Goal: Information Seeking & Learning: Learn about a topic

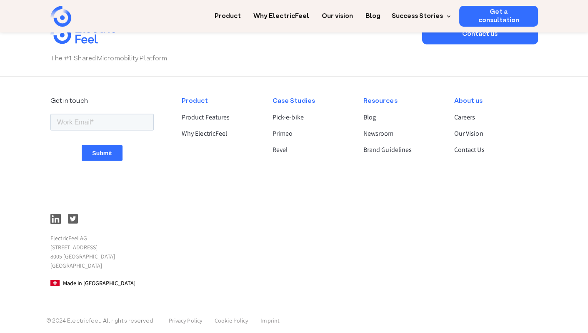
scroll to position [2218, 0]
click at [293, 14] on link "Why ElectricFeel" at bounding box center [281, 13] width 56 height 15
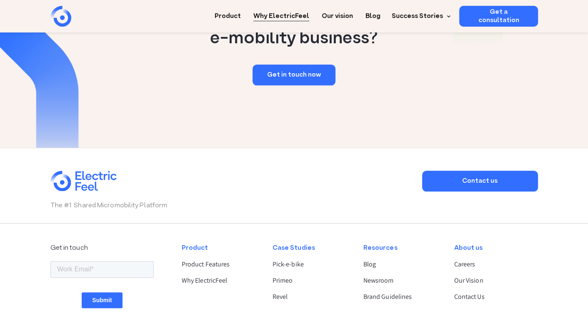
scroll to position [1495, 0]
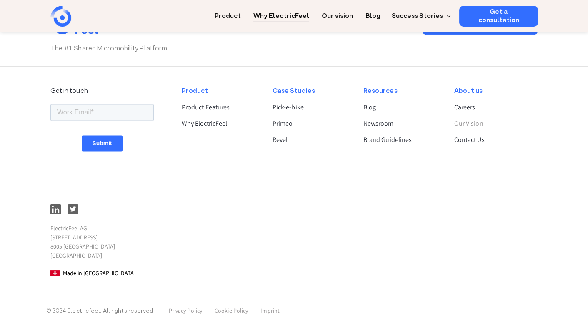
click at [470, 122] on link "Our Vision" at bounding box center [492, 124] width 77 height 10
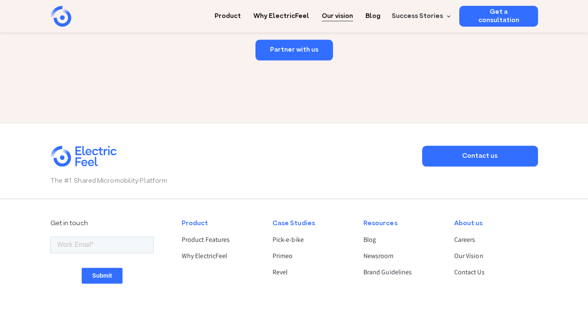
scroll to position [1464, 0]
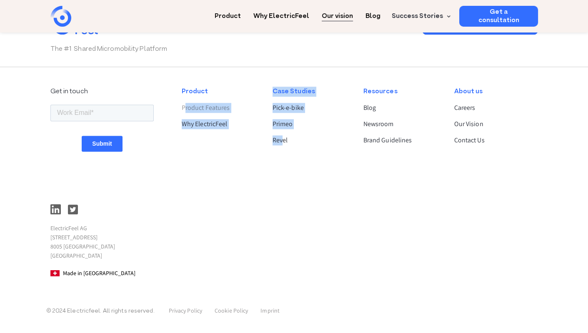
drag, startPoint x: 282, startPoint y: 147, endPoint x: 205, endPoint y: 107, distance: 86.9
click at [205, 107] on div "Get in touch ElectricFeel AG [STREET_ADDRESS] Product Product Features Why Elec…" at bounding box center [294, 183] width 488 height 206
